Goal: Information Seeking & Learning: Stay updated

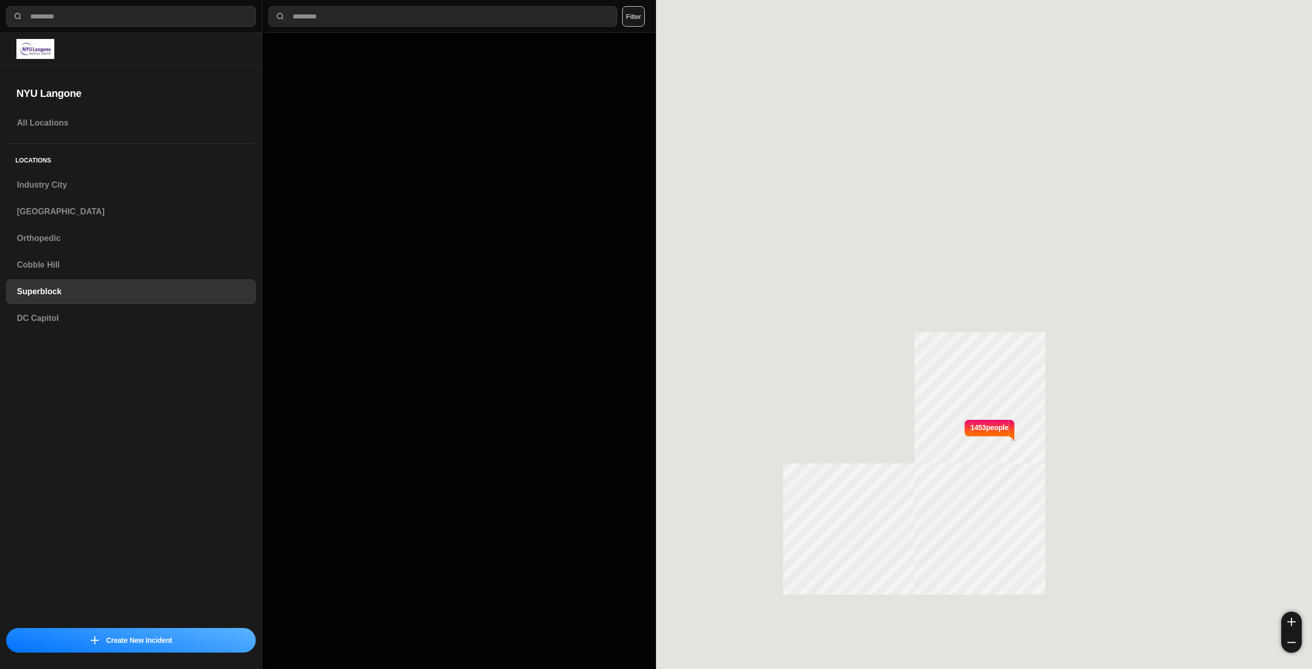
select select "*"
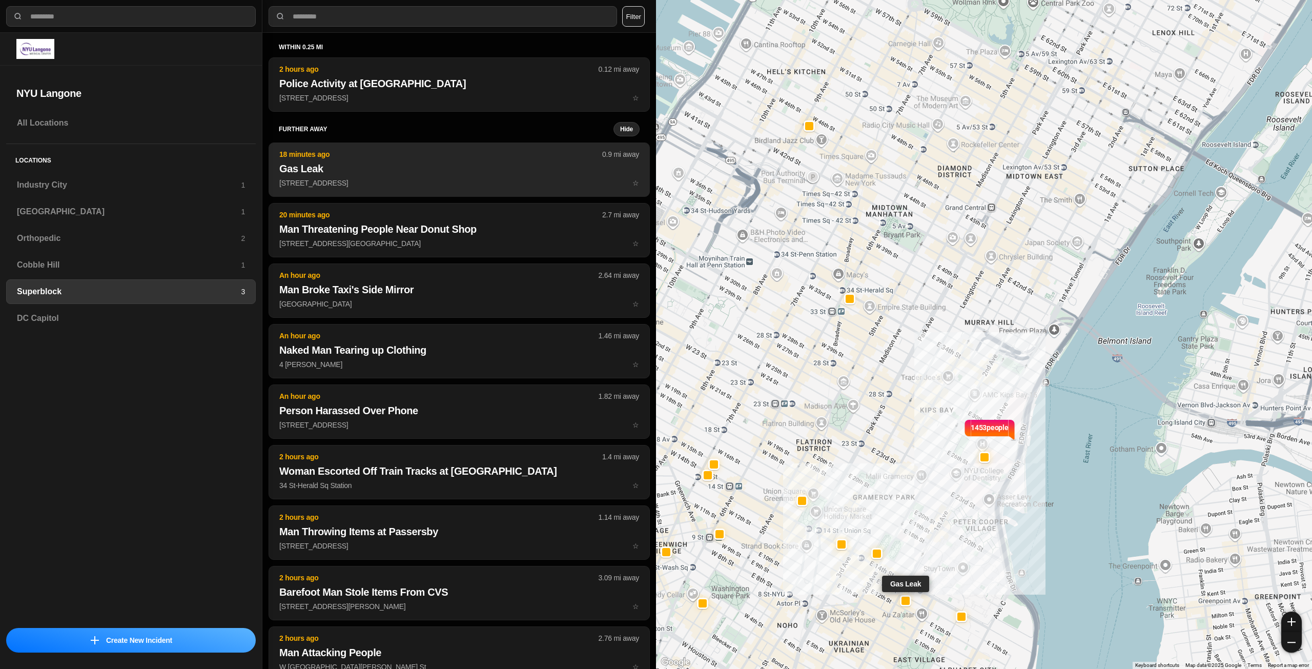
click at [433, 157] on p "18 minutes ago" at bounding box center [440, 154] width 323 height 10
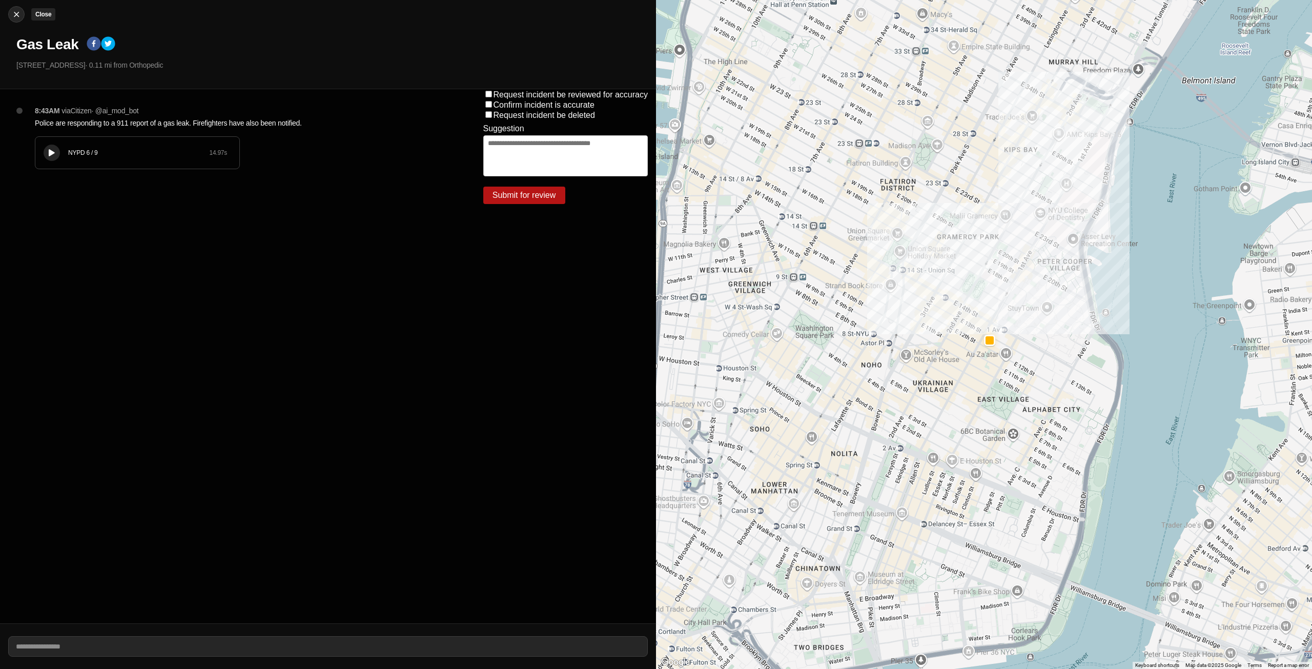
click at [16, 12] on img at bounding box center [16, 14] width 10 height 10
select select "*"
